Goal: Transaction & Acquisition: Download file/media

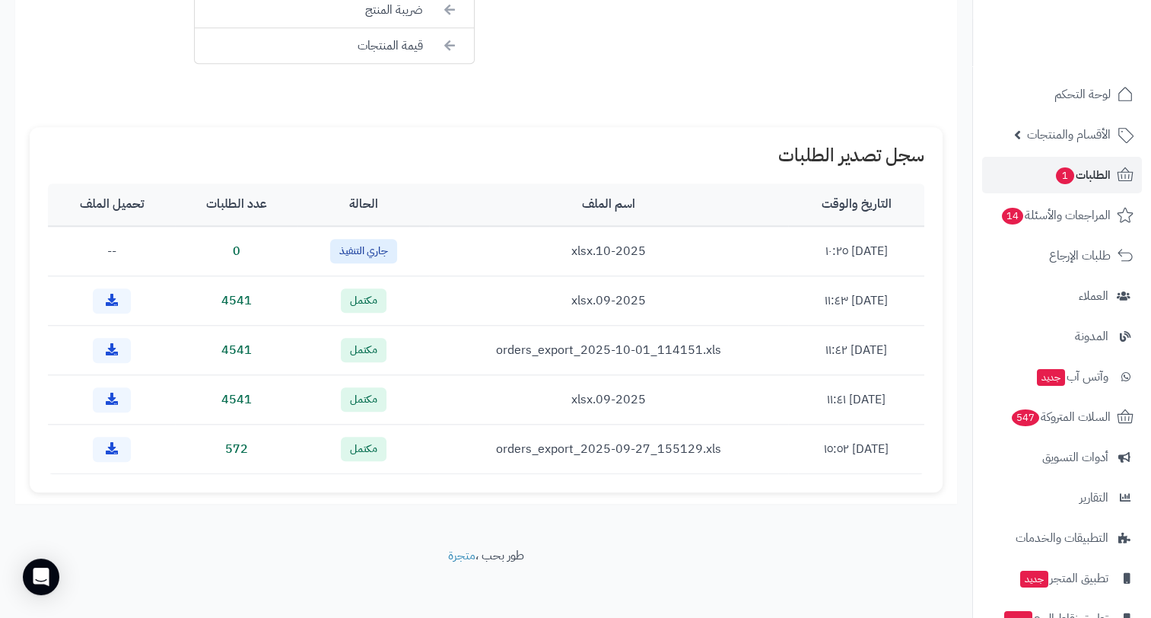
scroll to position [1966, 0]
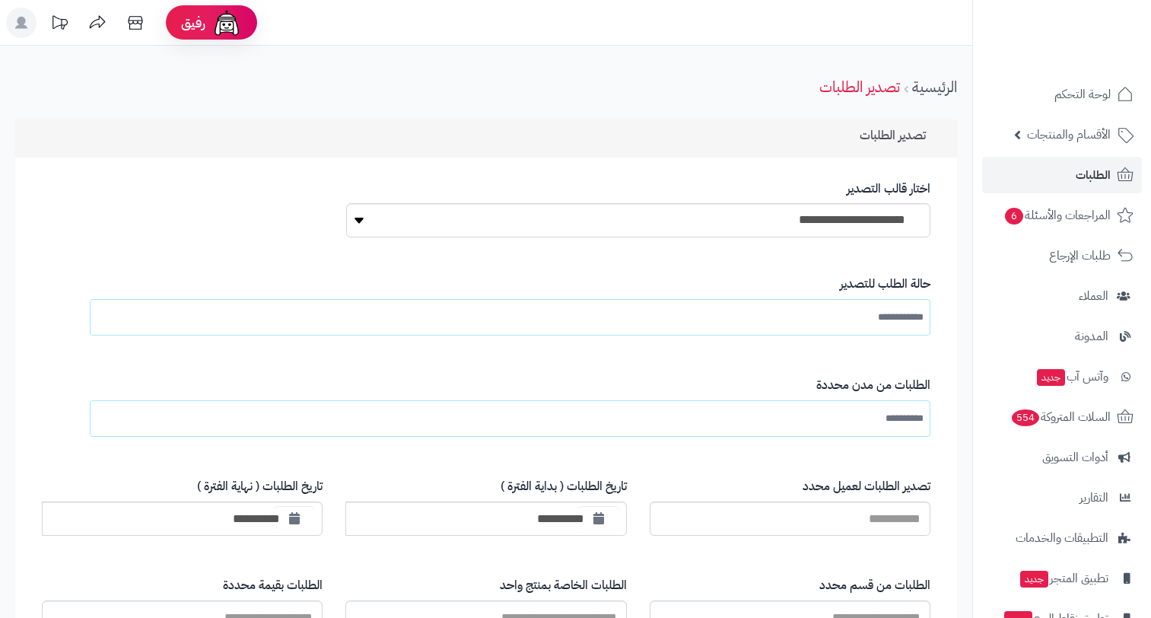
scroll to position [1357, 0]
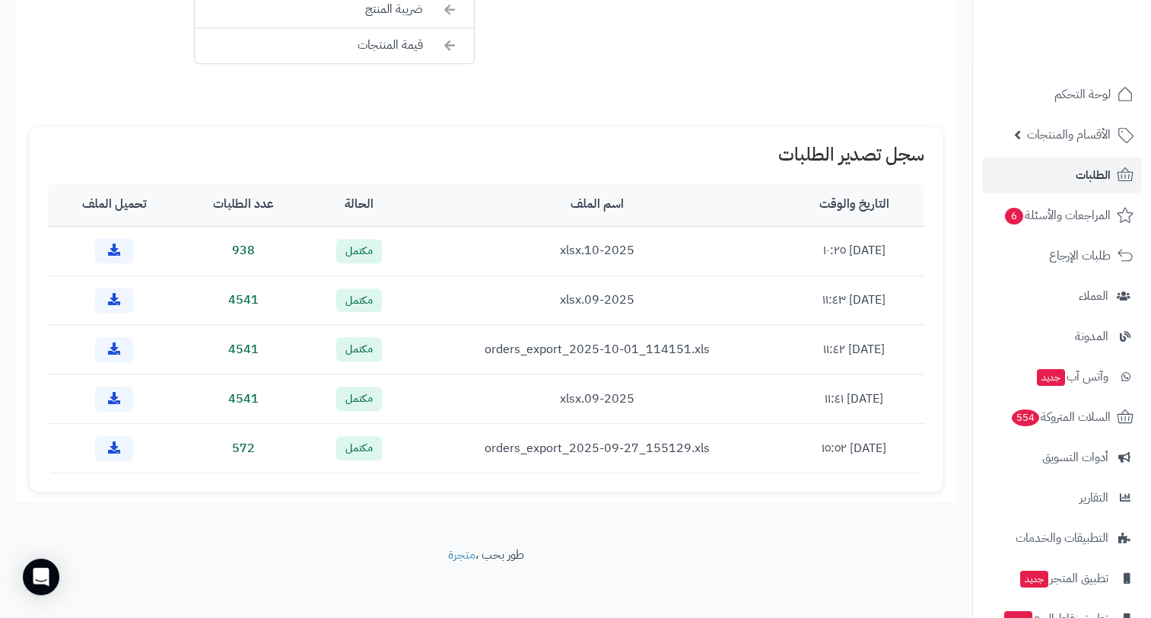
click at [638, 438] on td "orders_export_2025-09-27_155129.xls" at bounding box center [598, 448] width 372 height 49
drag, startPoint x: 638, startPoint y: 438, endPoint x: 645, endPoint y: 442, distance: 7.8
click at [645, 442] on td "orders_export_2025-09-27_155129.xls" at bounding box center [598, 448] width 372 height 49
drag, startPoint x: 242, startPoint y: 246, endPoint x: 207, endPoint y: 246, distance: 35.0
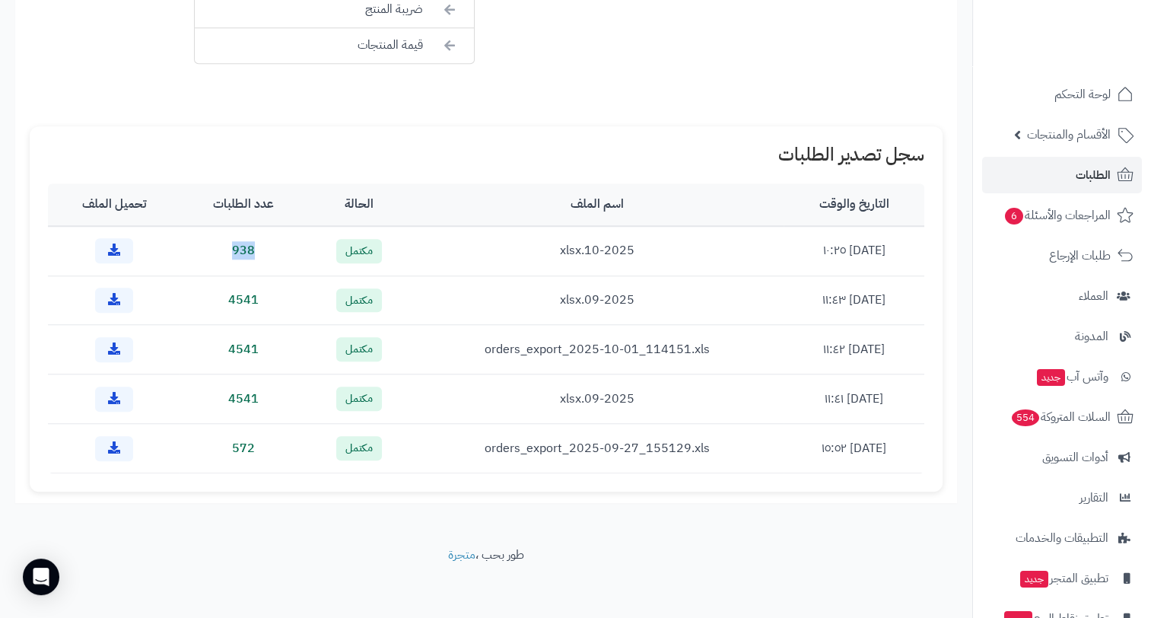
click at [207, 246] on td "938" at bounding box center [243, 250] width 127 height 49
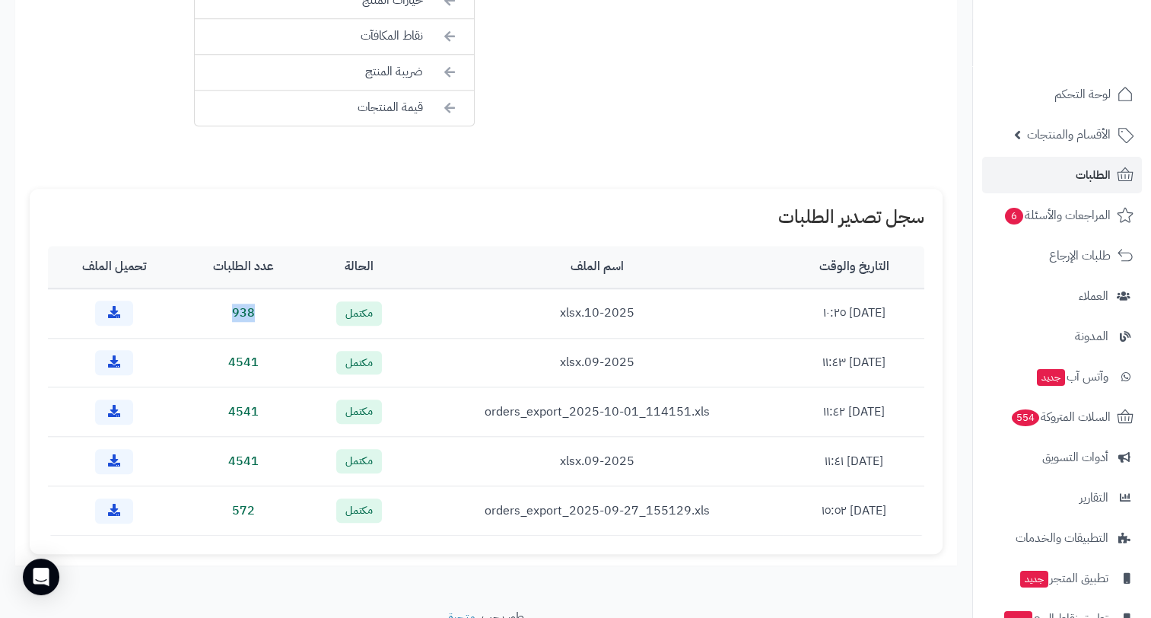
scroll to position [1053, 0]
